Goal: Transaction & Acquisition: Purchase product/service

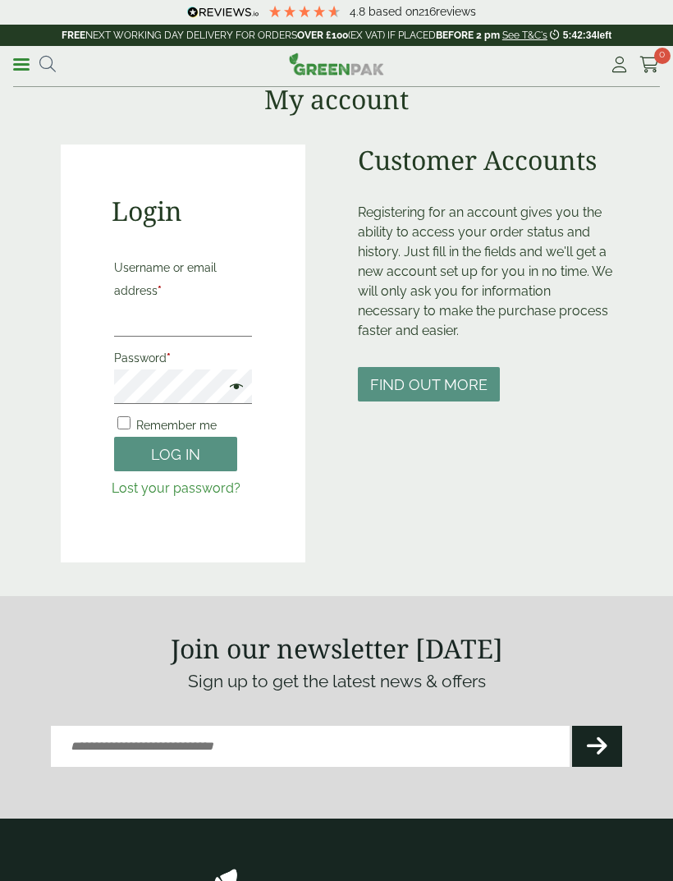
click at [178, 314] on input "Username or email address *" at bounding box center [183, 319] width 138 height 34
type input "**********"
click at [176, 453] on button "Log in" at bounding box center [175, 454] width 123 height 35
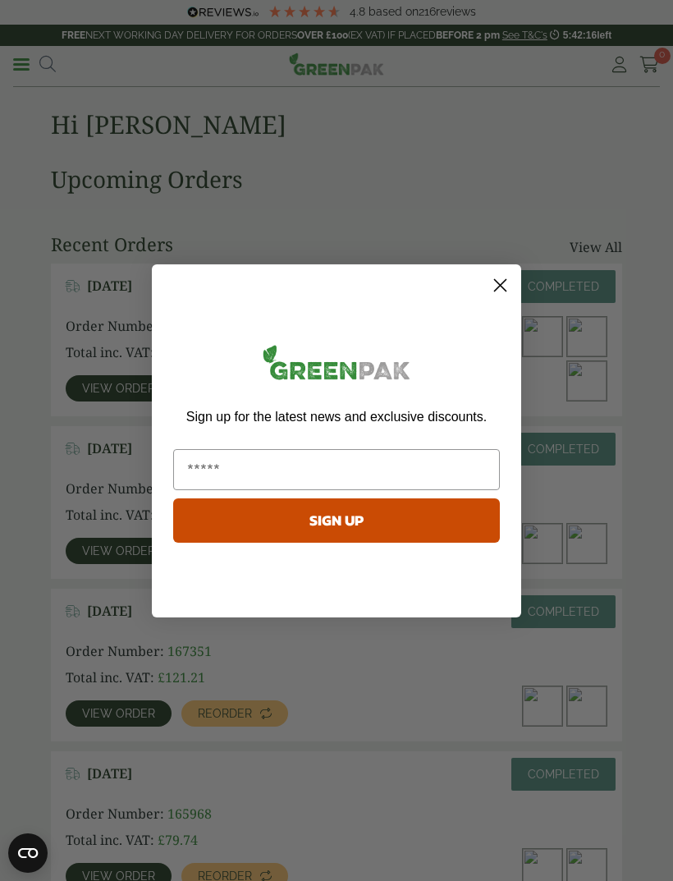
click at [515, 267] on form "Sign up for the latest news and exclusive discounts. SIGN UP ******" at bounding box center [337, 440] width 370 height 353
click at [510, 287] on circle "Close dialog" at bounding box center [500, 284] width 27 height 27
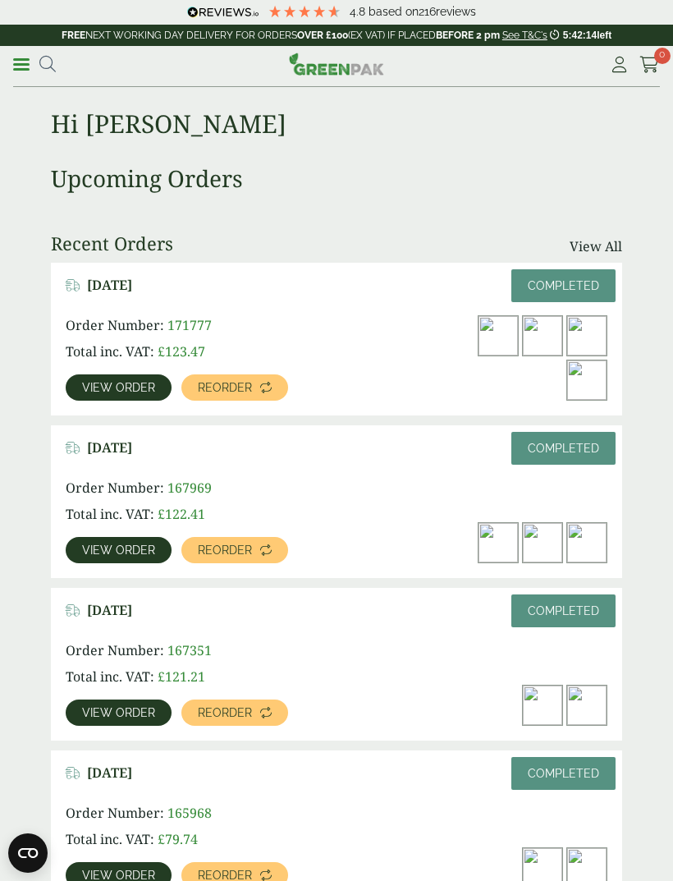
scroll to position [10, 0]
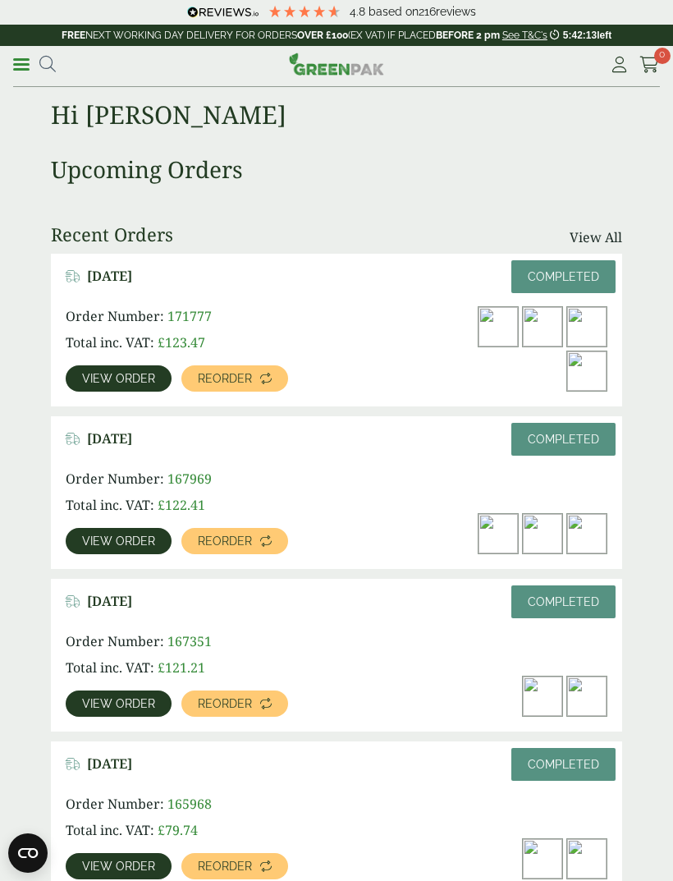
click at [550, 319] on img at bounding box center [542, 326] width 39 height 39
click at [118, 384] on span "View order" at bounding box center [118, 378] width 73 height 11
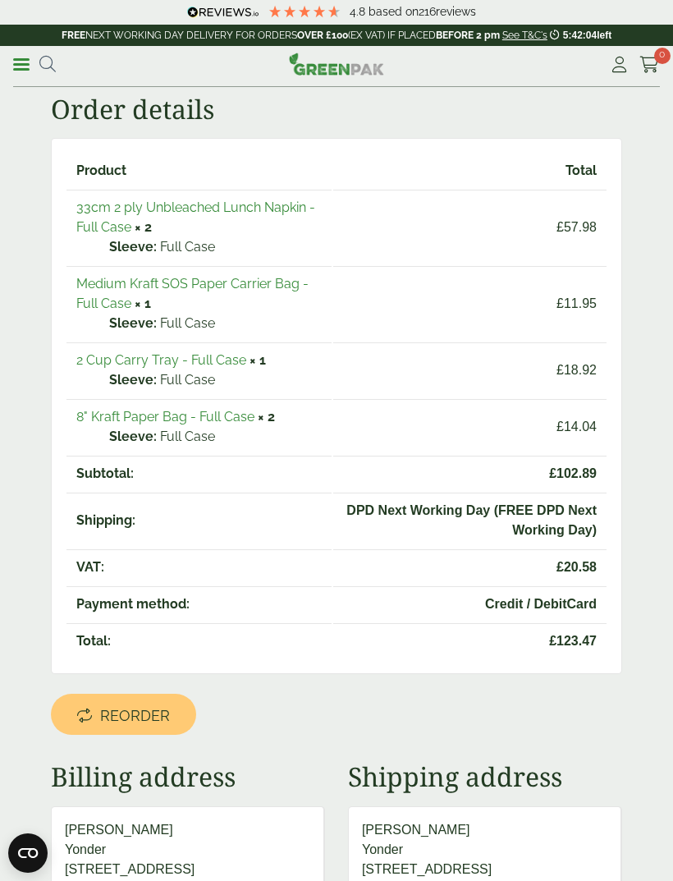
scroll to position [99, 0]
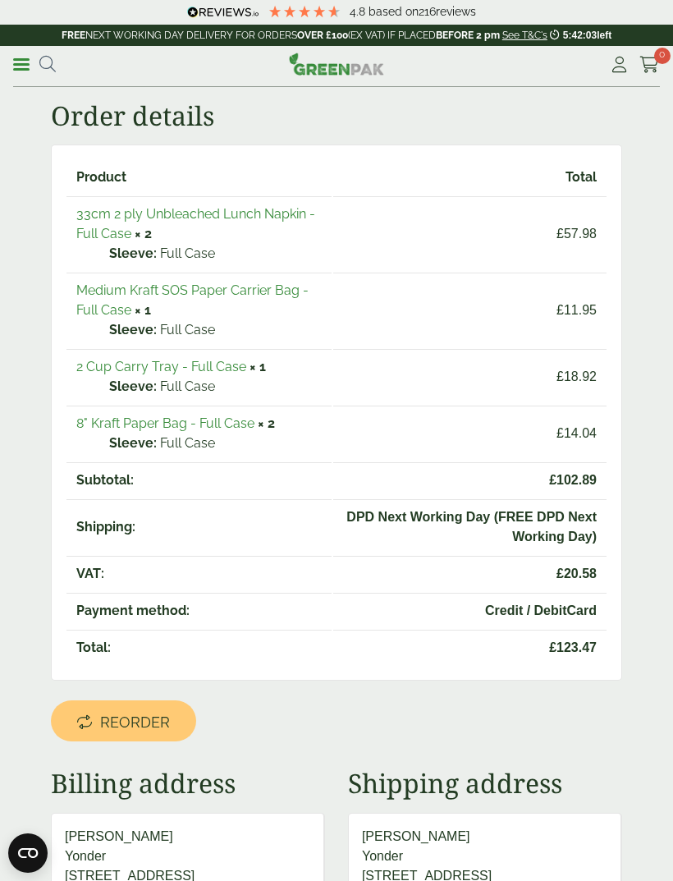
click at [200, 296] on link "Medium Kraft SOS Paper Carrier Bag - Full Case" at bounding box center [192, 300] width 232 height 35
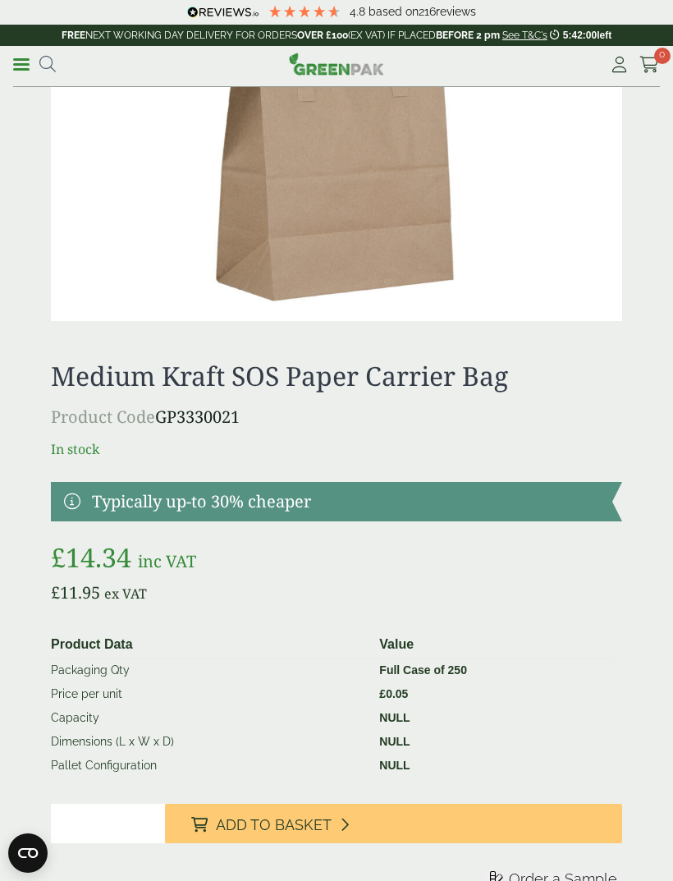
click at [280, 837] on button "Add to Basket" at bounding box center [393, 823] width 457 height 39
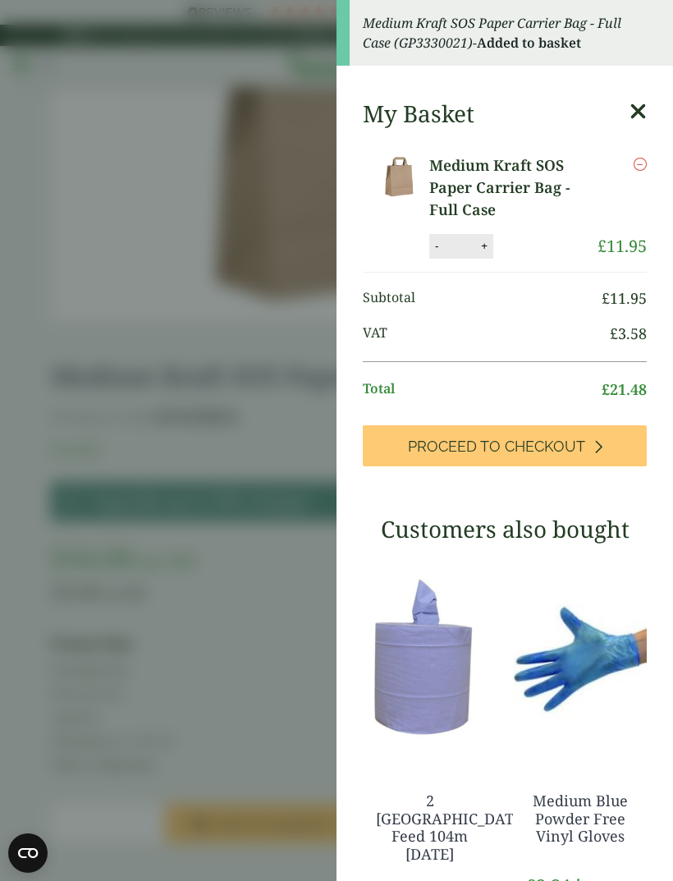
click at [28, 307] on aside "Medium Kraft SOS Paper Carrier Bag - Full Case (GP3330021) - Added to basket My…" at bounding box center [336, 440] width 673 height 881
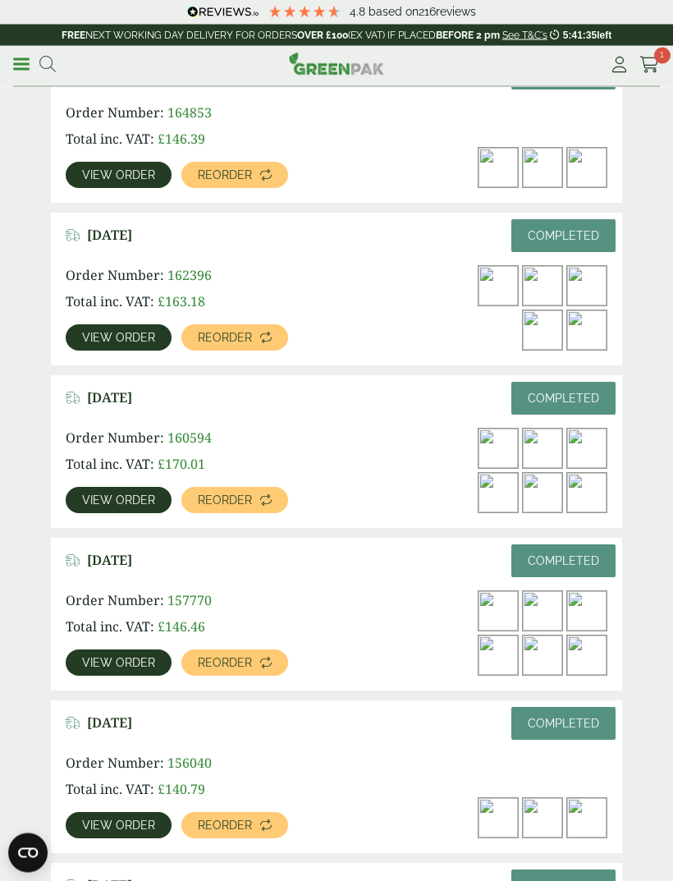
scroll to position [864, 0]
click at [586, 275] on img at bounding box center [586, 285] width 39 height 39
click at [122, 338] on span "View order" at bounding box center [118, 337] width 73 height 11
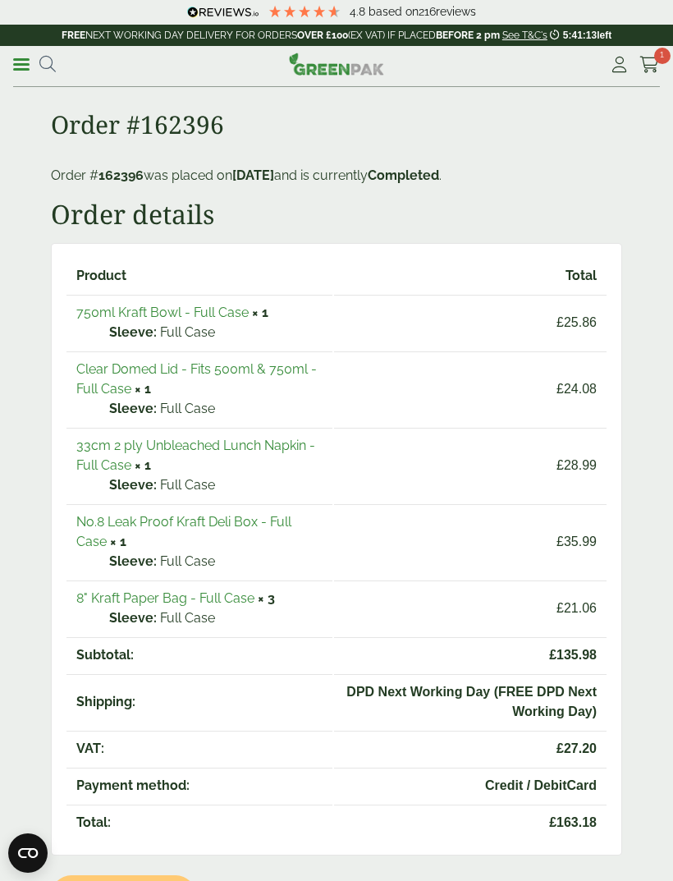
click at [260, 450] on link "33cm 2 ply Unbleached Lunch Napkin - Full Case" at bounding box center [195, 455] width 239 height 35
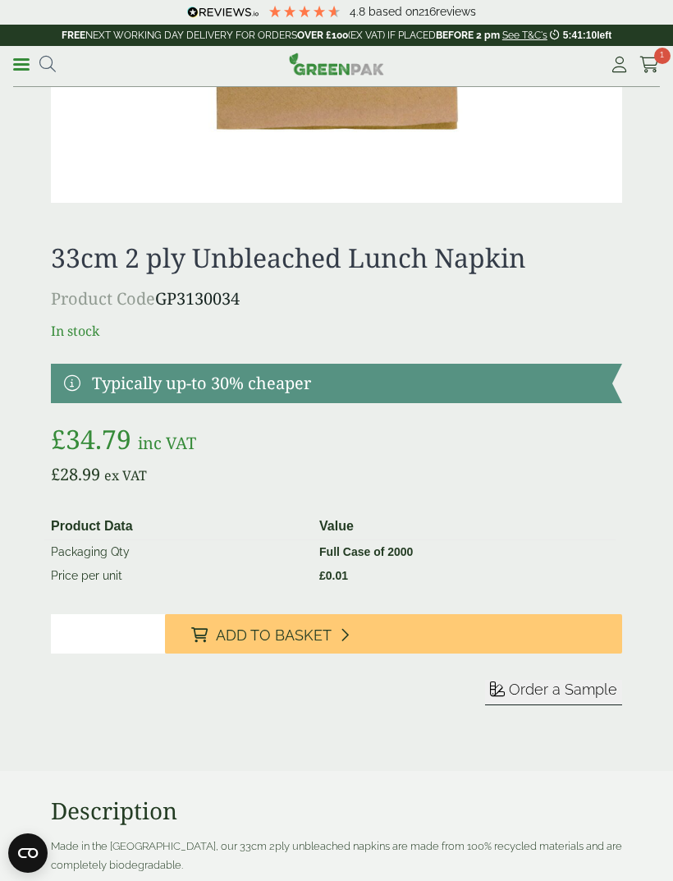
scroll to position [698, 0]
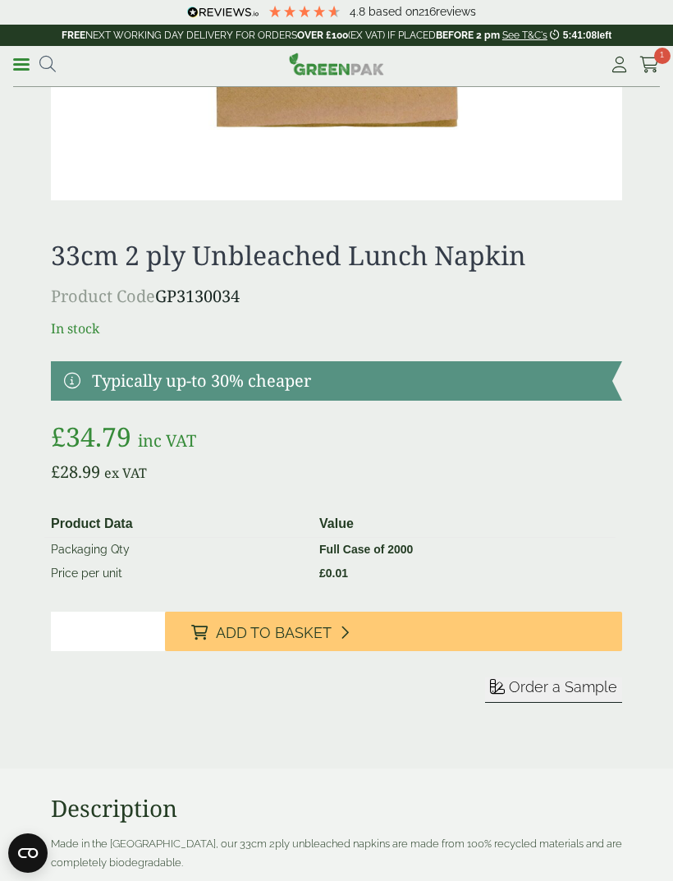
click at [319, 628] on span "Add to Basket" at bounding box center [274, 633] width 116 height 18
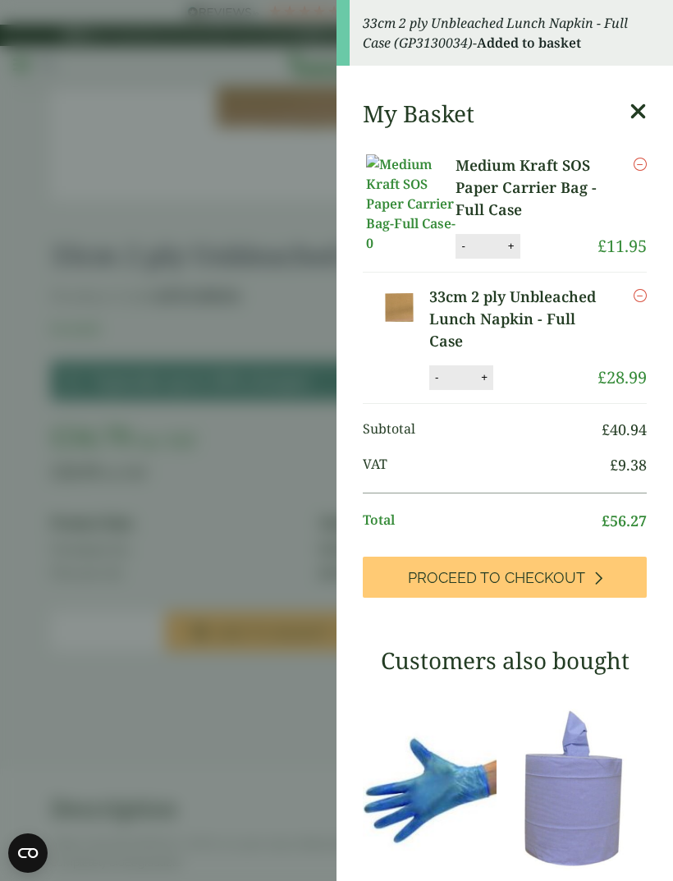
click at [246, 648] on aside "33cm 2 ply Unbleached Lunch Napkin - Full Case (GP3130034) - Added to basket My…" at bounding box center [336, 440] width 673 height 881
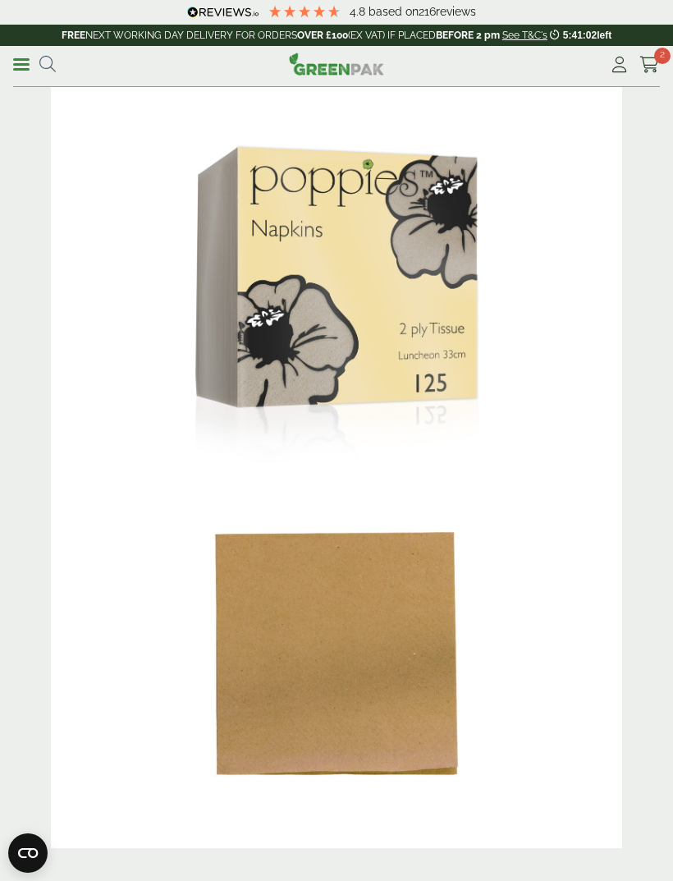
scroll to position [0, 0]
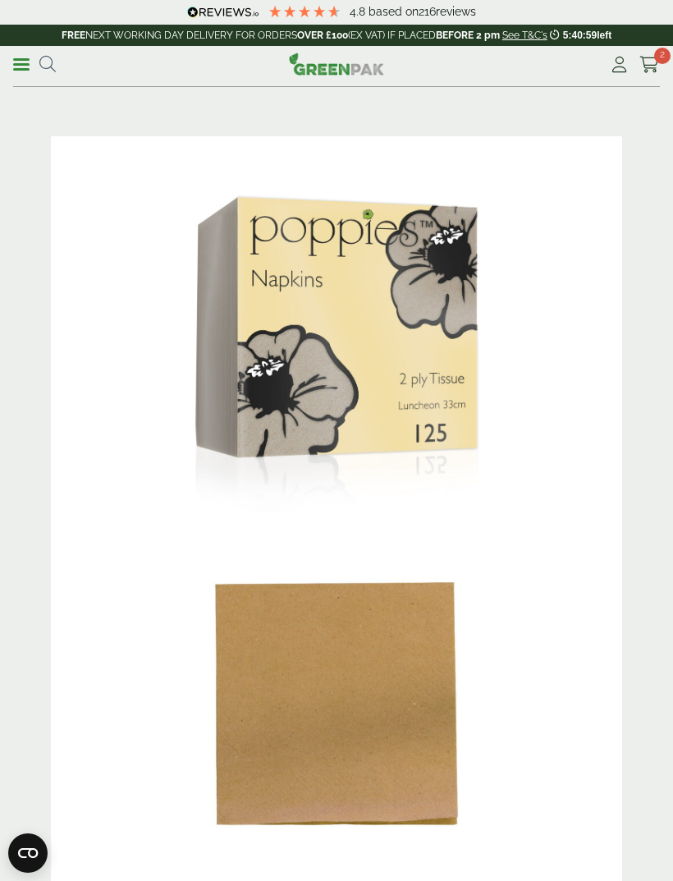
click at [641, 74] on link "Cart 2" at bounding box center [650, 65] width 21 height 25
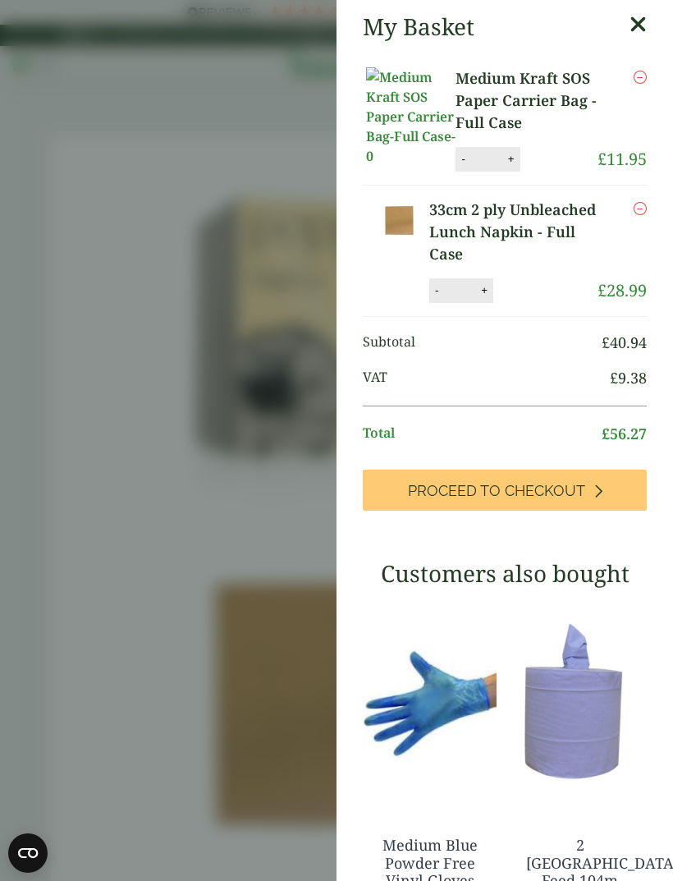
click at [490, 292] on button "+" at bounding box center [484, 290] width 16 height 14
type input "*"
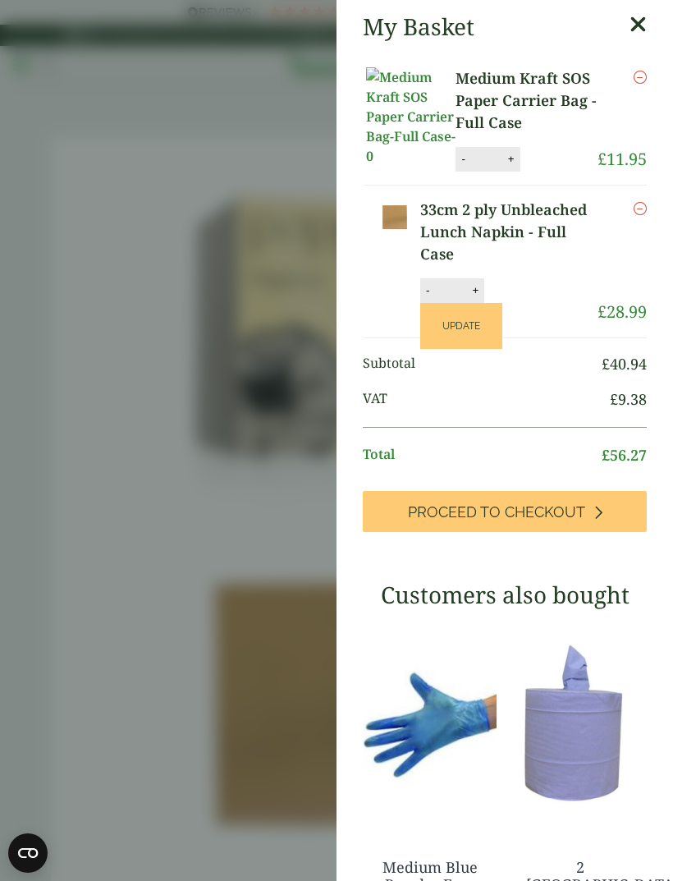
click at [471, 333] on button "Update" at bounding box center [461, 326] width 82 height 46
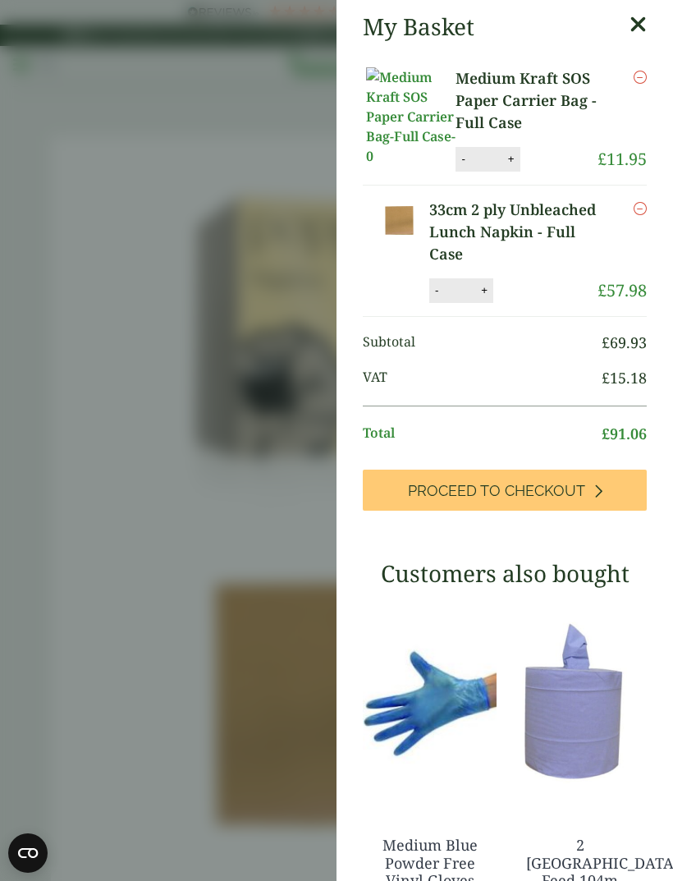
click at [186, 578] on aside "My Basket Medium Kraft SOS Paper Carrier Bag - Full Case Medium Kraft SOS Paper…" at bounding box center [336, 440] width 673 height 881
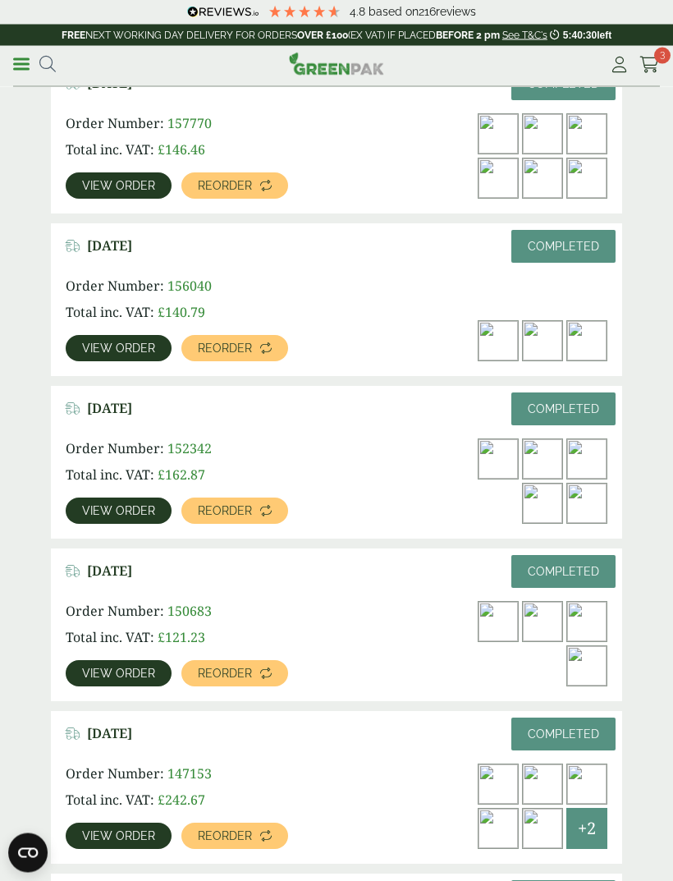
scroll to position [1341, 0]
click at [110, 359] on link "View order" at bounding box center [119, 348] width 106 height 26
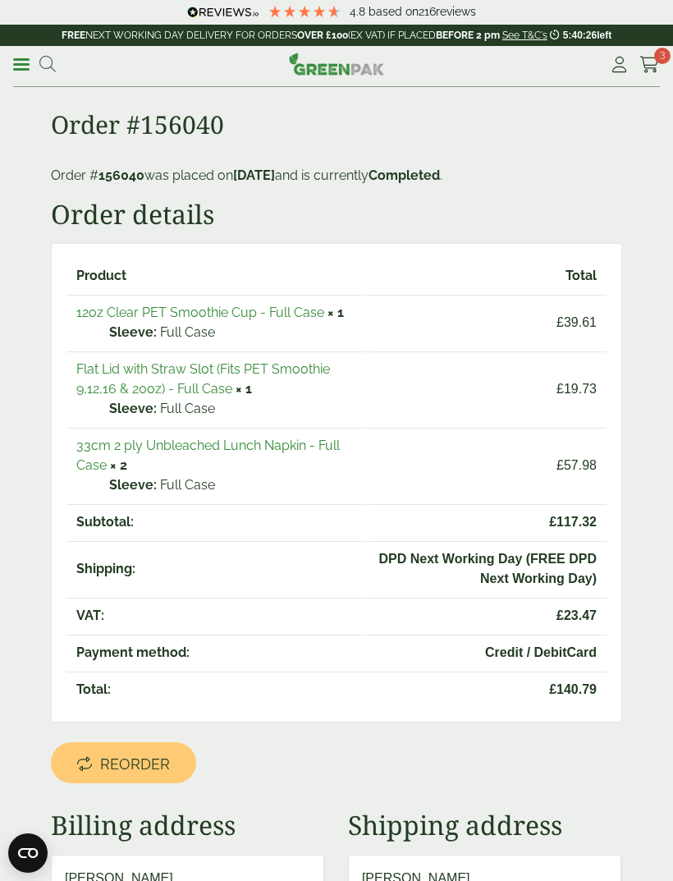
click at [209, 389] on link "Flat Lid with Straw Slot (Fits PET Smoothie 9,12,16 & 20oz) - Full Case" at bounding box center [203, 378] width 254 height 35
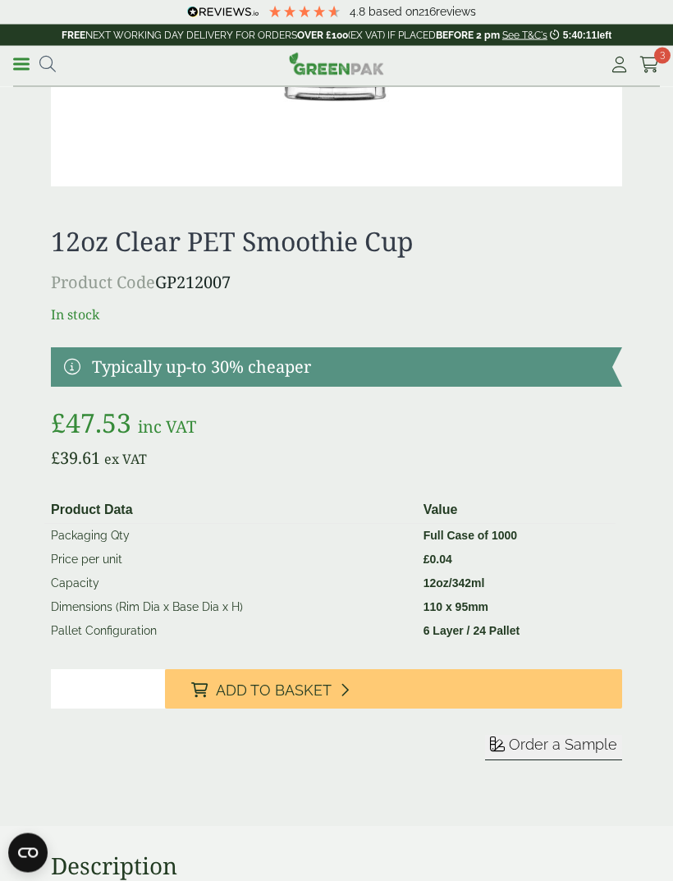
scroll to position [2236, 0]
click at [657, 62] on span "3" at bounding box center [663, 56] width 16 height 16
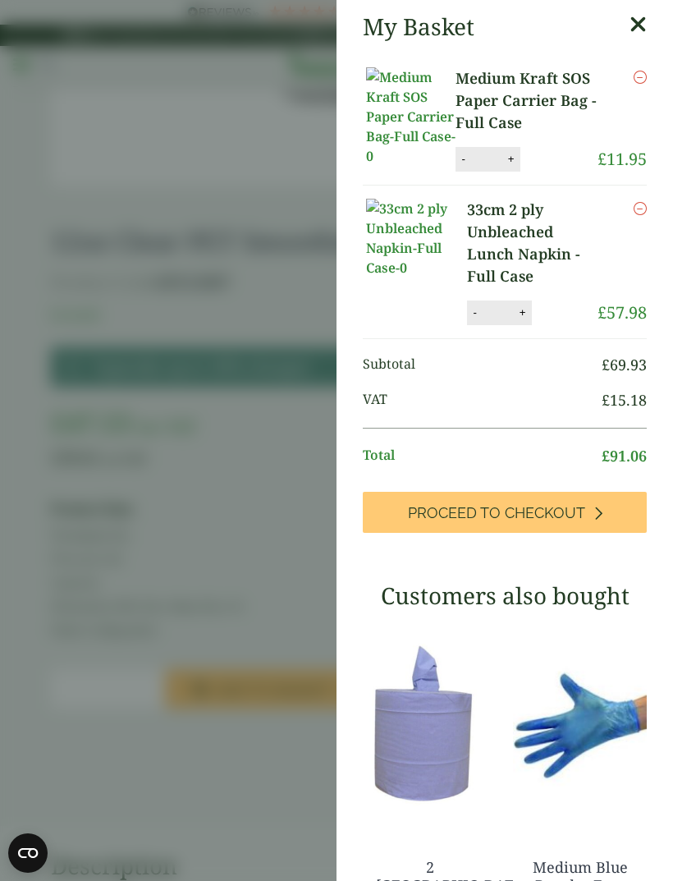
click at [503, 157] on button "+" at bounding box center [511, 159] width 16 height 14
type input "*"
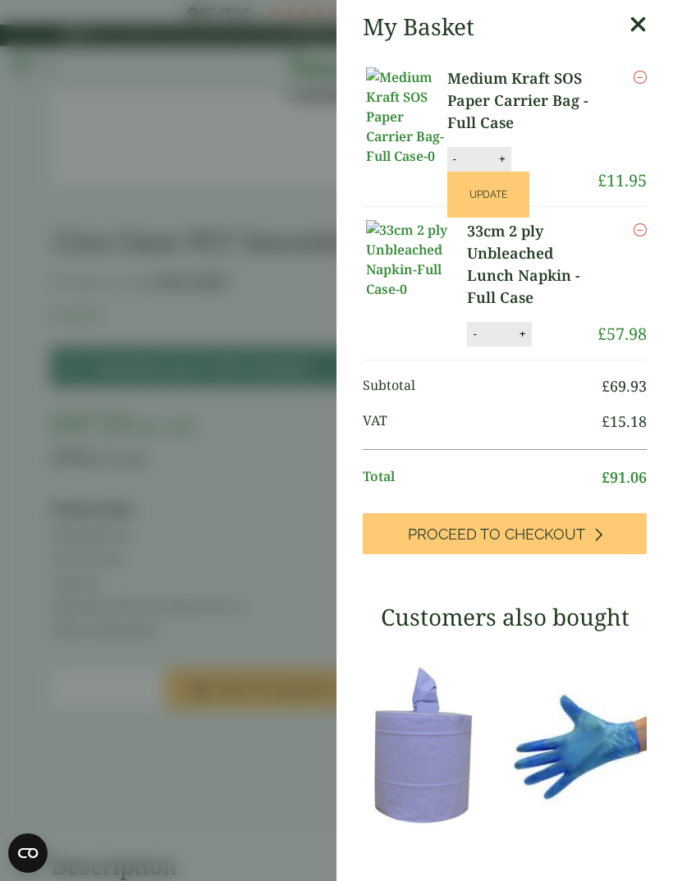
click at [480, 198] on button "Update" at bounding box center [489, 195] width 82 height 46
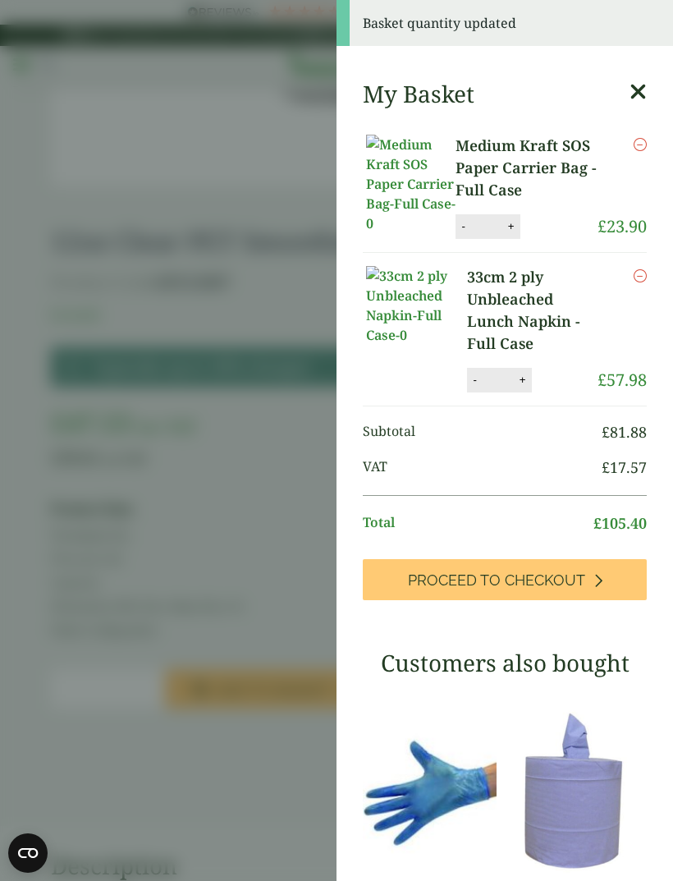
click at [563, 572] on span "Proceed to Checkout" at bounding box center [496, 581] width 177 height 18
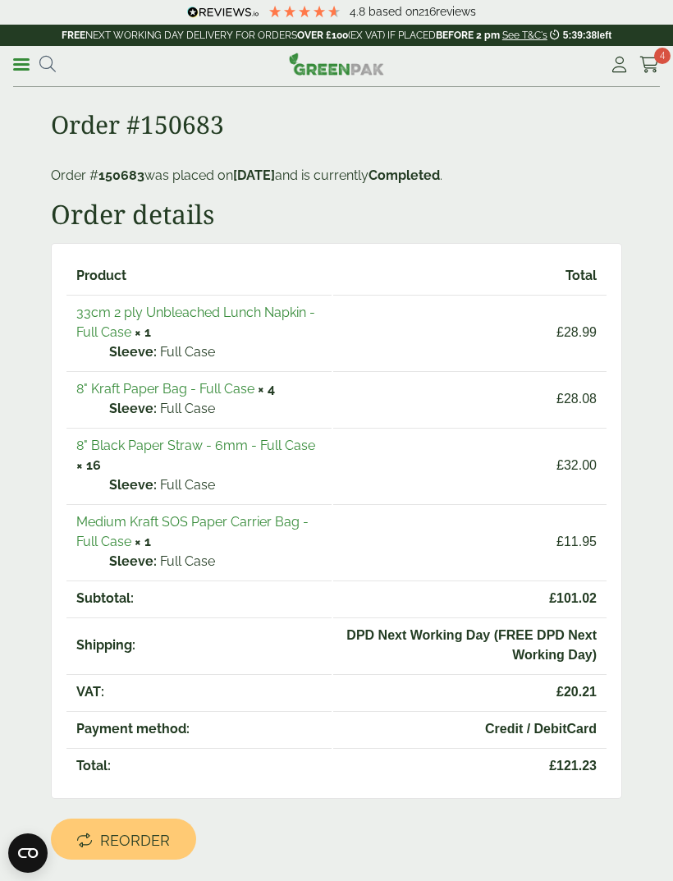
click at [203, 452] on link "8" Black Paper Straw - 6mm - Full Case" at bounding box center [195, 446] width 239 height 16
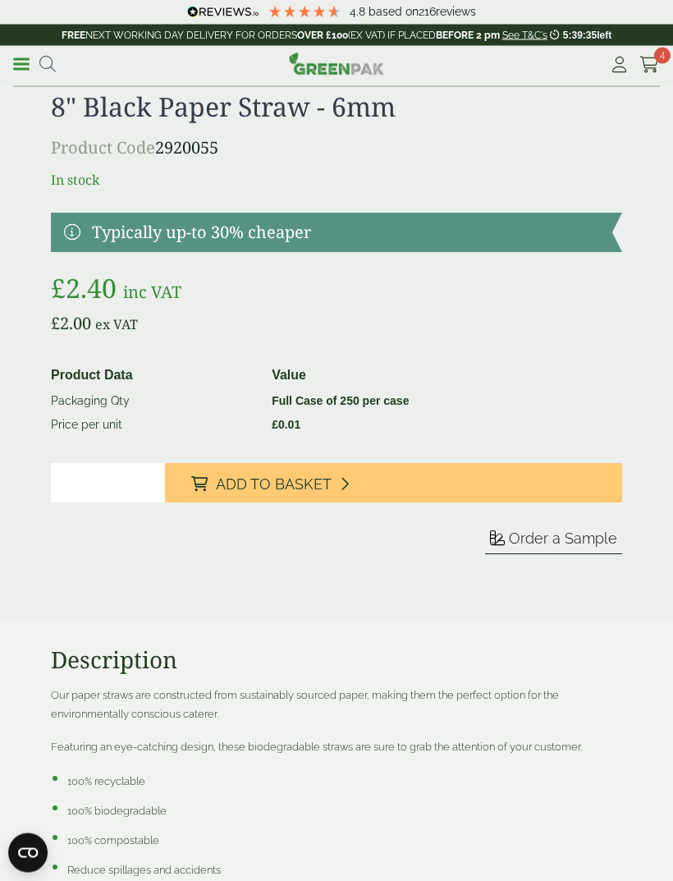
scroll to position [972, 0]
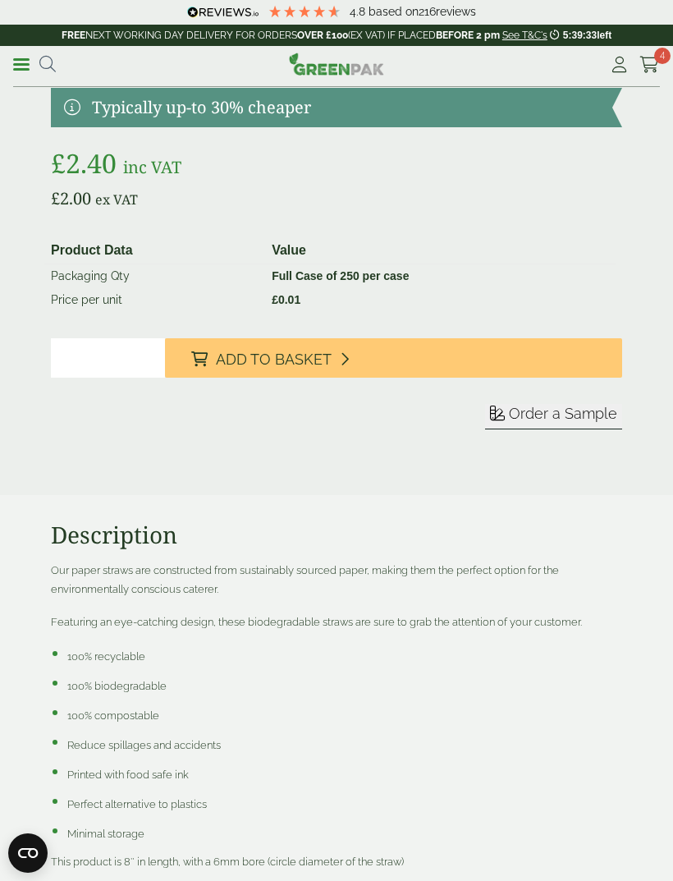
click at [111, 356] on input "*" at bounding box center [108, 357] width 114 height 39
click at [655, 66] on icon at bounding box center [650, 65] width 21 height 16
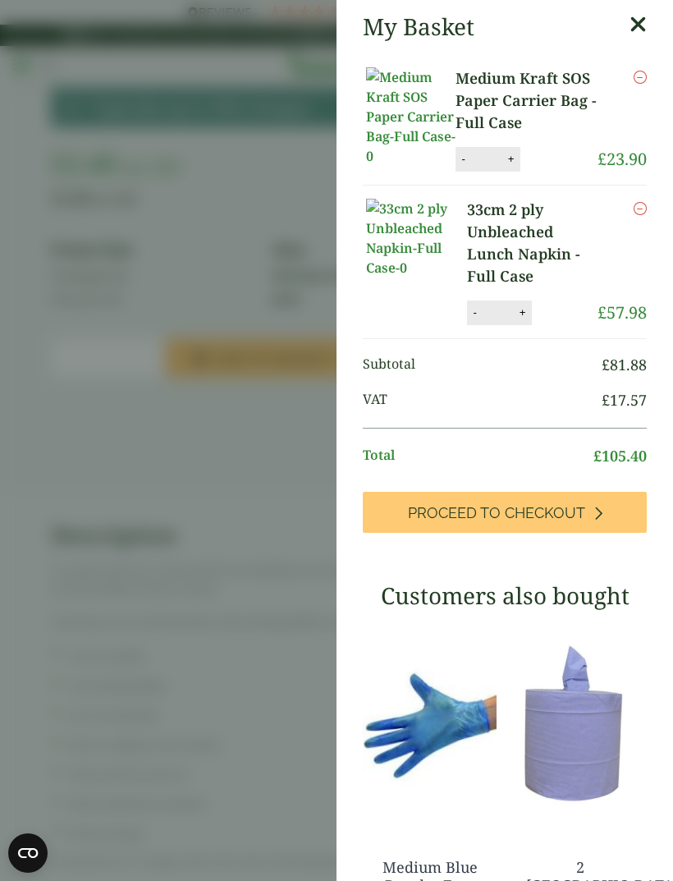
click at [266, 427] on aside "My Basket Medium Kraft SOS Paper Carrier Bag - Full Case Medium Kraft SOS Paper…" at bounding box center [336, 440] width 673 height 881
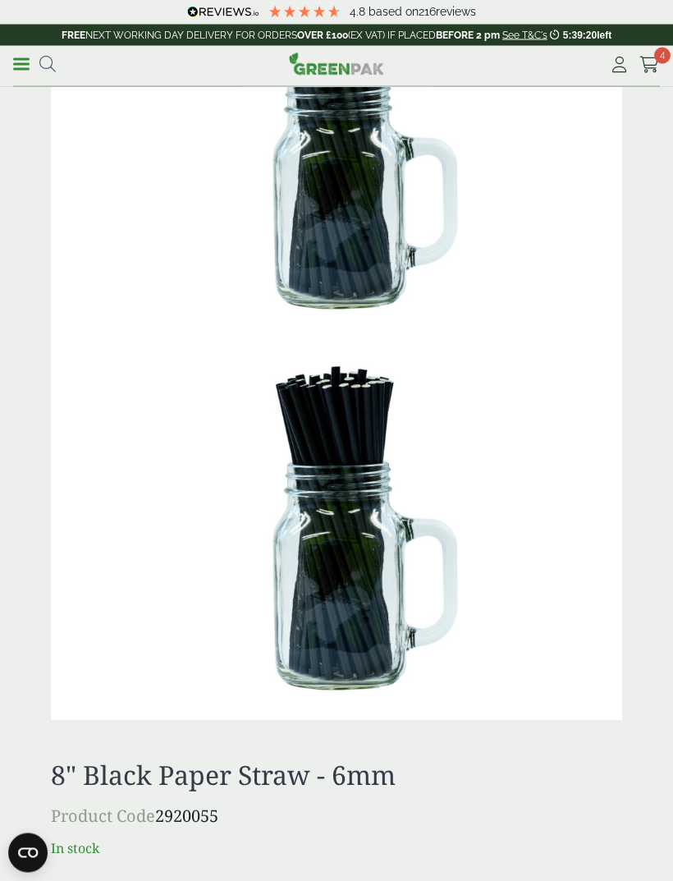
click at [643, 68] on icon at bounding box center [650, 65] width 21 height 16
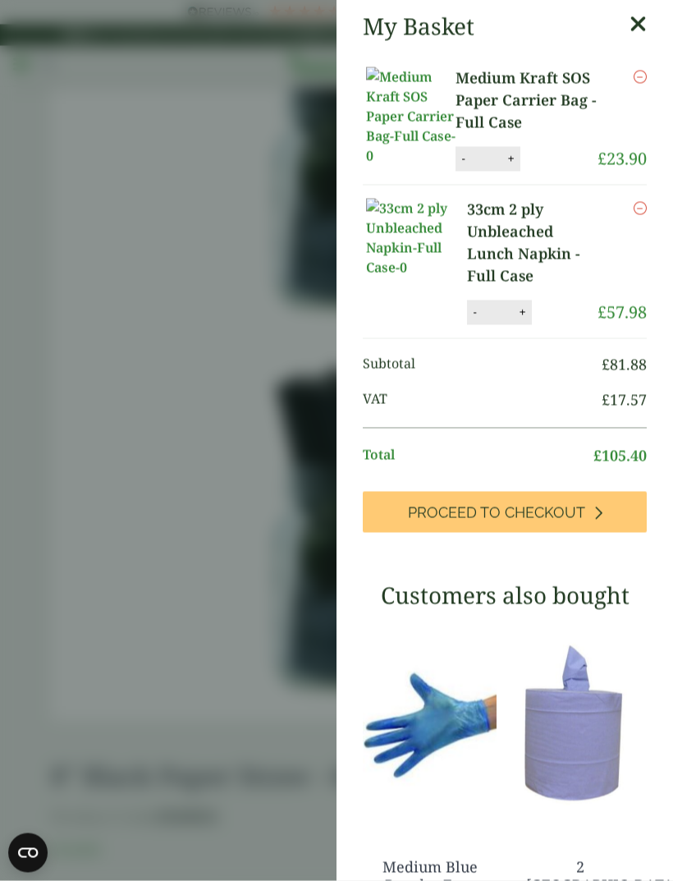
scroll to position [178, 0]
click at [200, 188] on aside "My Basket Medium Kraft SOS Paper Carrier Bag - Full Case Medium Kraft SOS Paper…" at bounding box center [336, 440] width 673 height 881
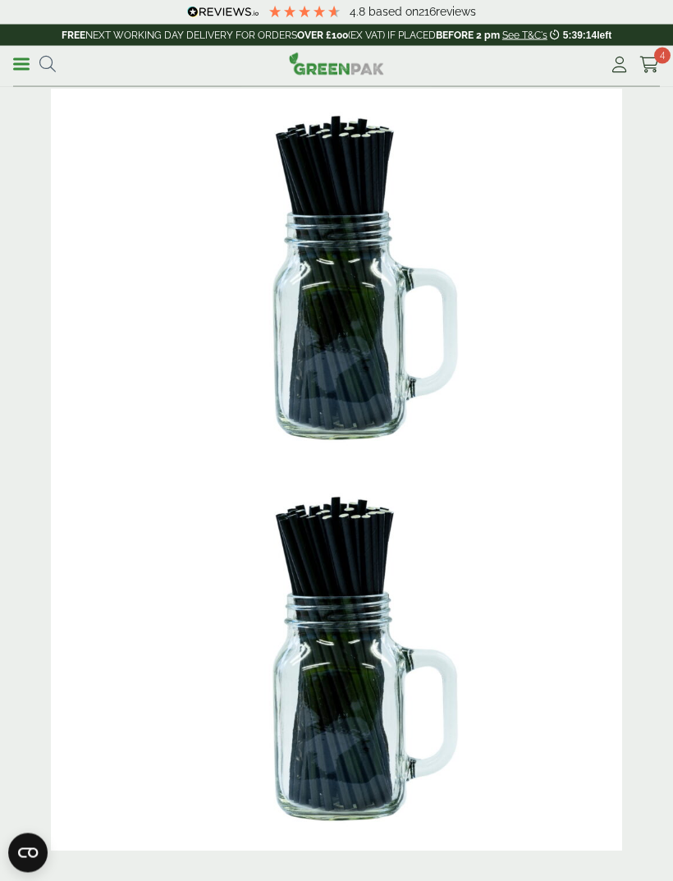
scroll to position [0, 0]
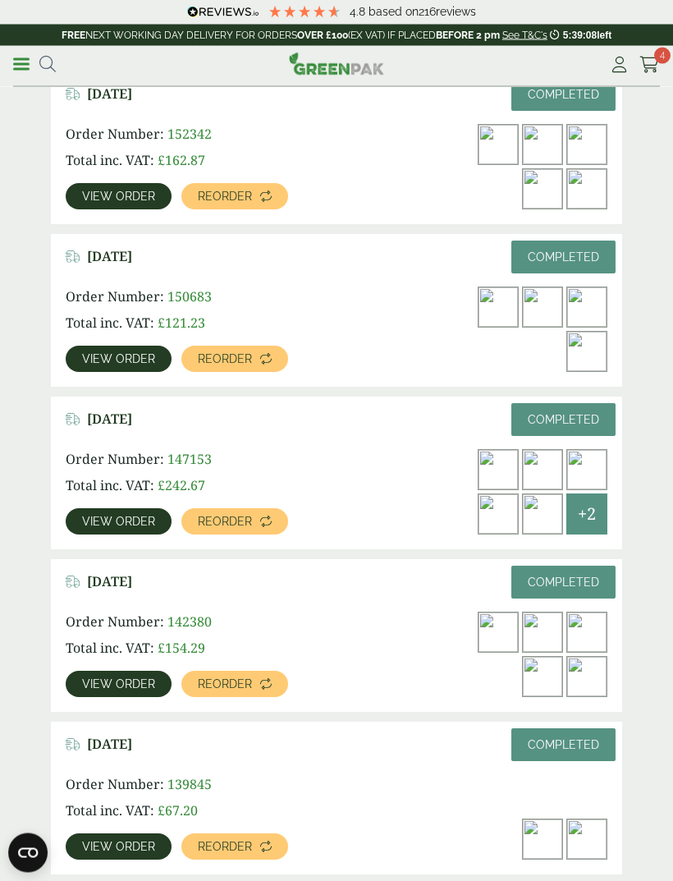
scroll to position [1656, 0]
click at [130, 526] on span "View order" at bounding box center [118, 521] width 73 height 11
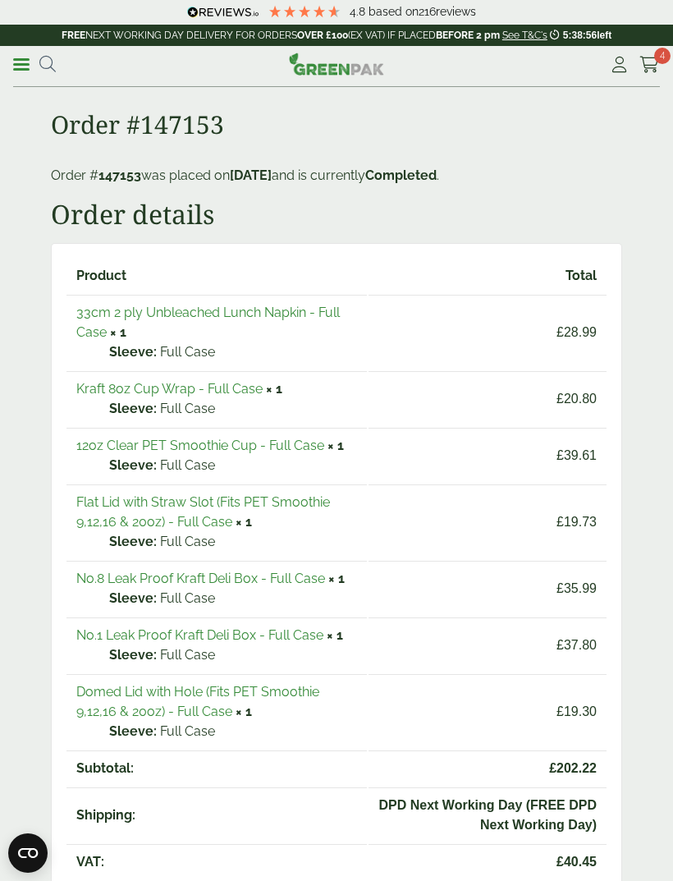
click at [234, 407] on p "Full Case" at bounding box center [233, 409] width 248 height 20
click at [241, 396] on link "Kraft 8oz Cup Wrap - Full Case" at bounding box center [169, 389] width 186 height 16
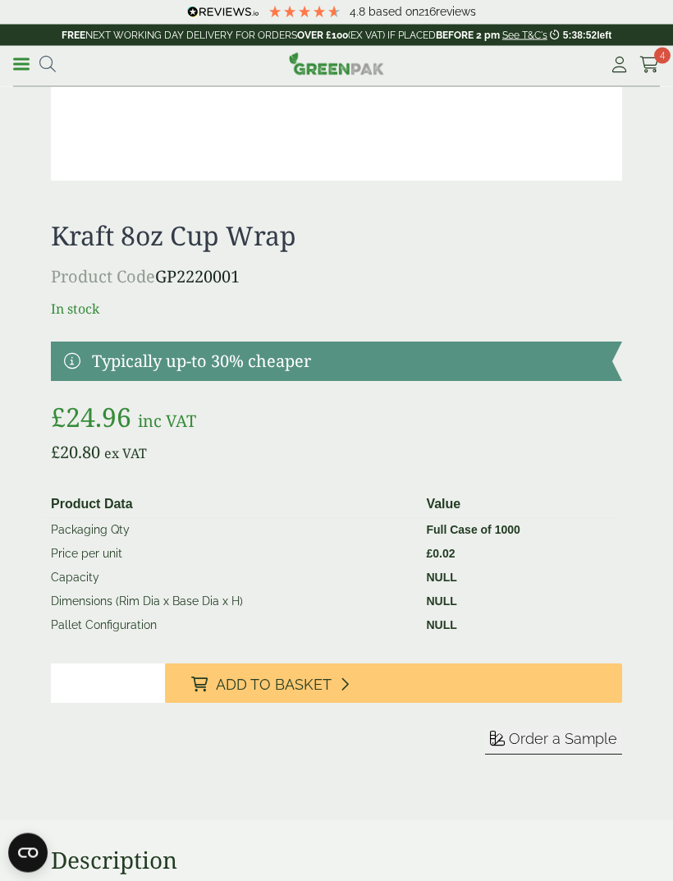
scroll to position [719, 0]
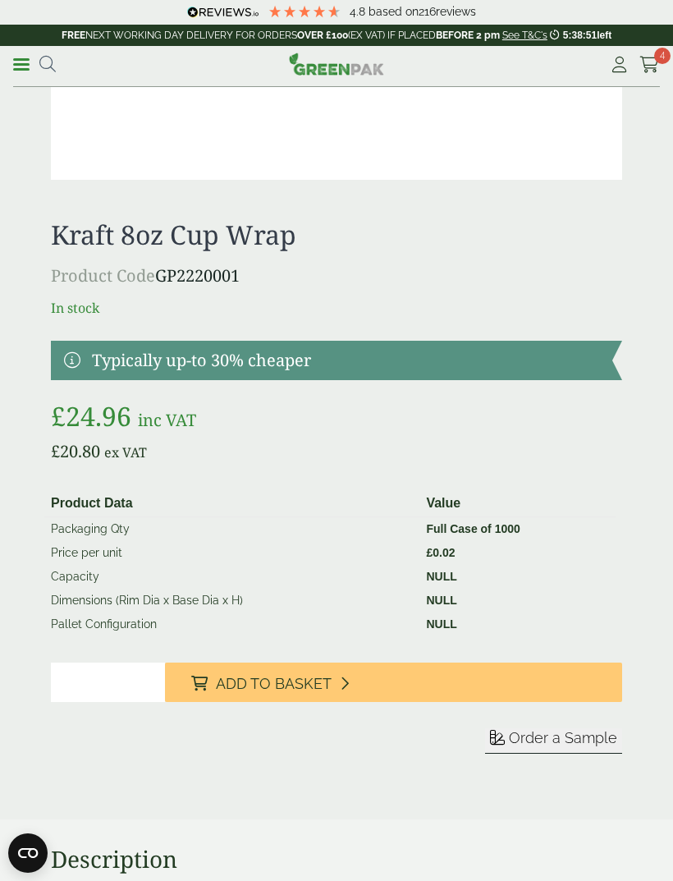
click at [310, 676] on span "Add to Basket" at bounding box center [274, 684] width 116 height 18
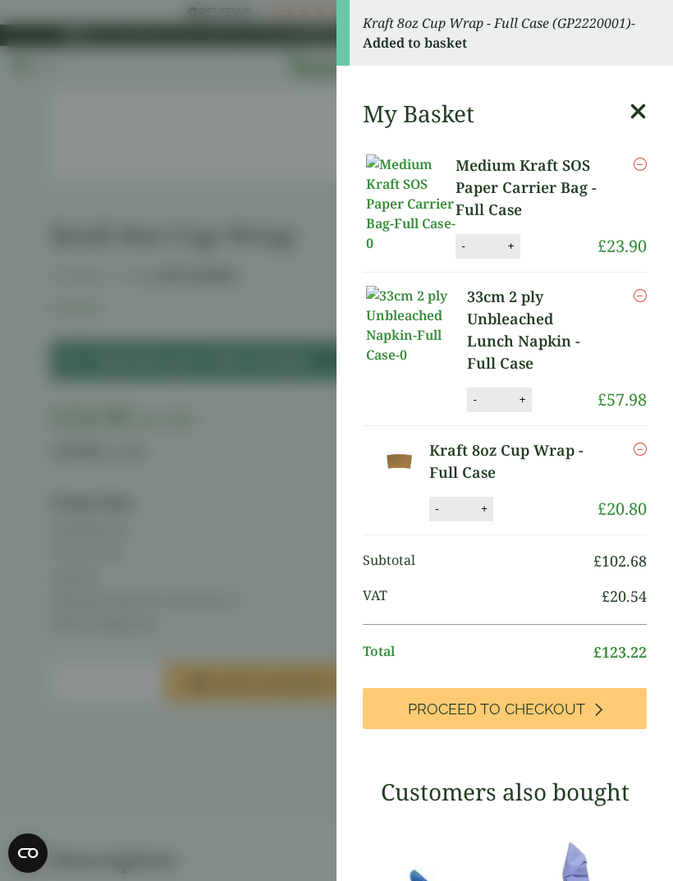
click at [582, 696] on link "Proceed to Checkout" at bounding box center [505, 708] width 284 height 41
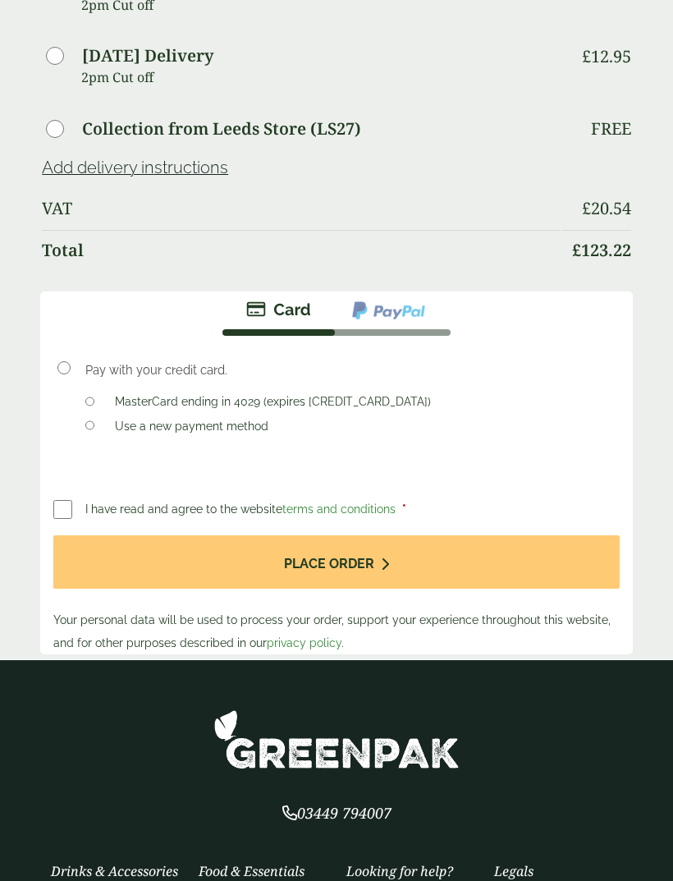
scroll to position [1106, 0]
click at [398, 579] on button "Place order" at bounding box center [336, 562] width 567 height 53
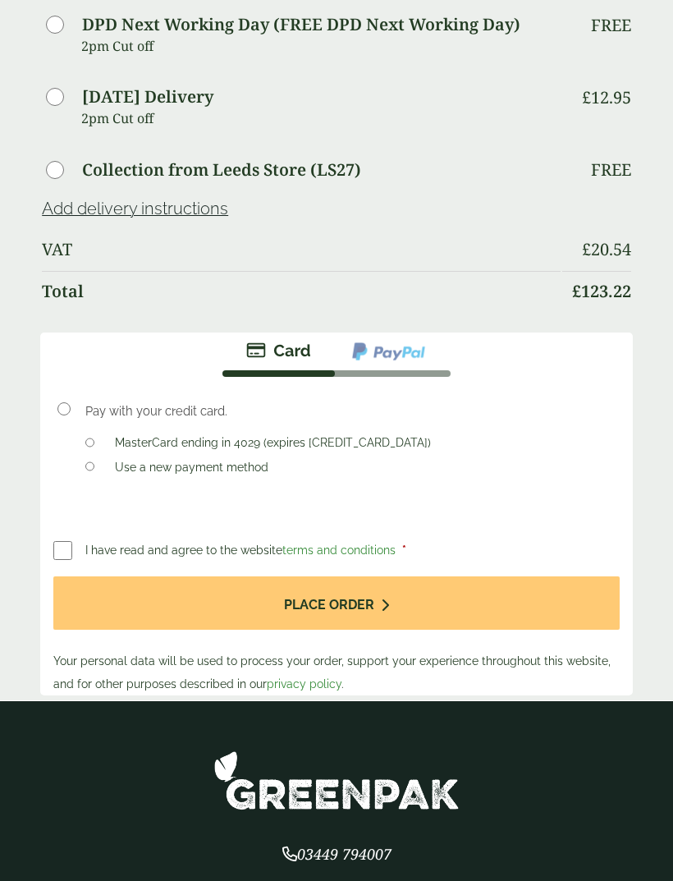
scroll to position [1142, 0]
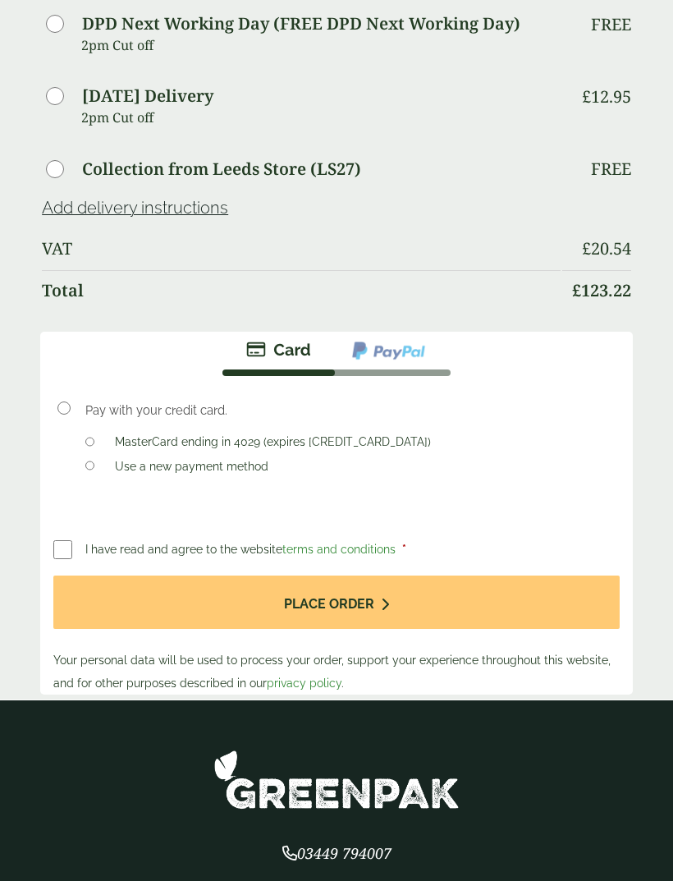
click at [73, 549] on label at bounding box center [69, 549] width 32 height 23
click at [387, 611] on icon "submit" at bounding box center [385, 604] width 8 height 13
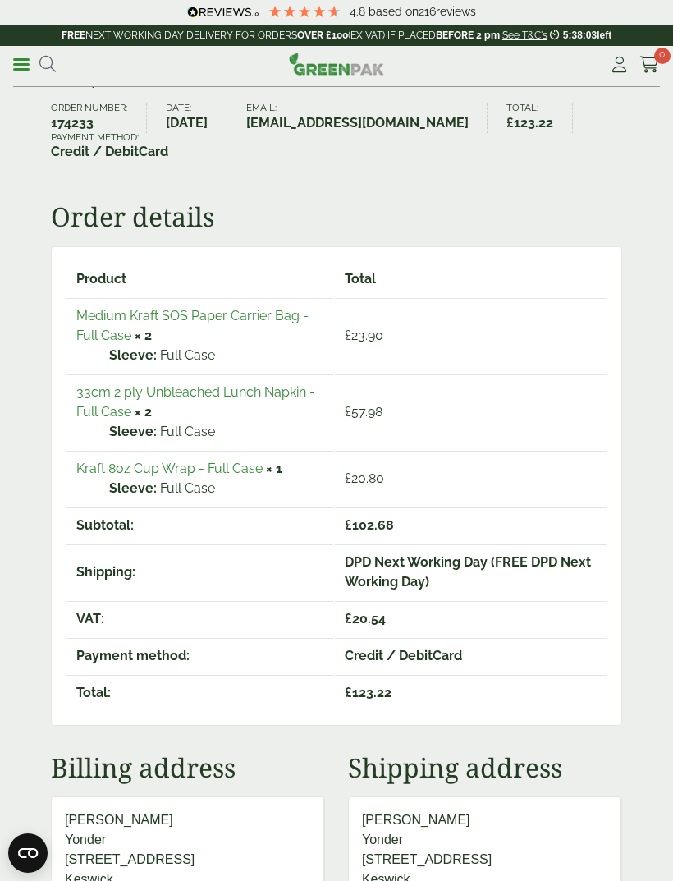
scroll to position [75, 0]
click at [648, 69] on icon at bounding box center [650, 65] width 21 height 16
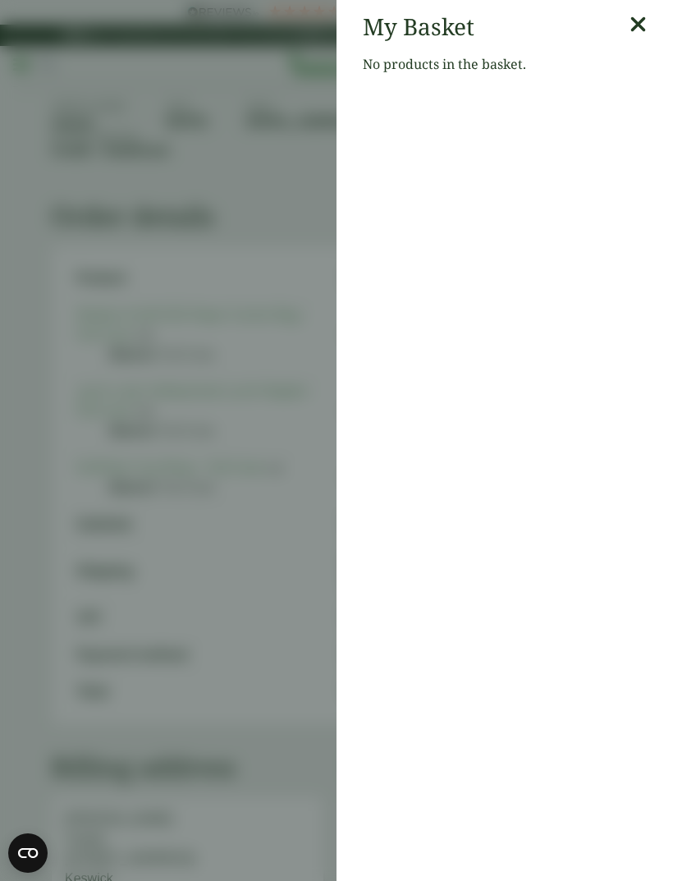
click at [85, 613] on aside "My Basket No products in the basket." at bounding box center [336, 440] width 673 height 881
